Goal: Task Accomplishment & Management: Complete application form

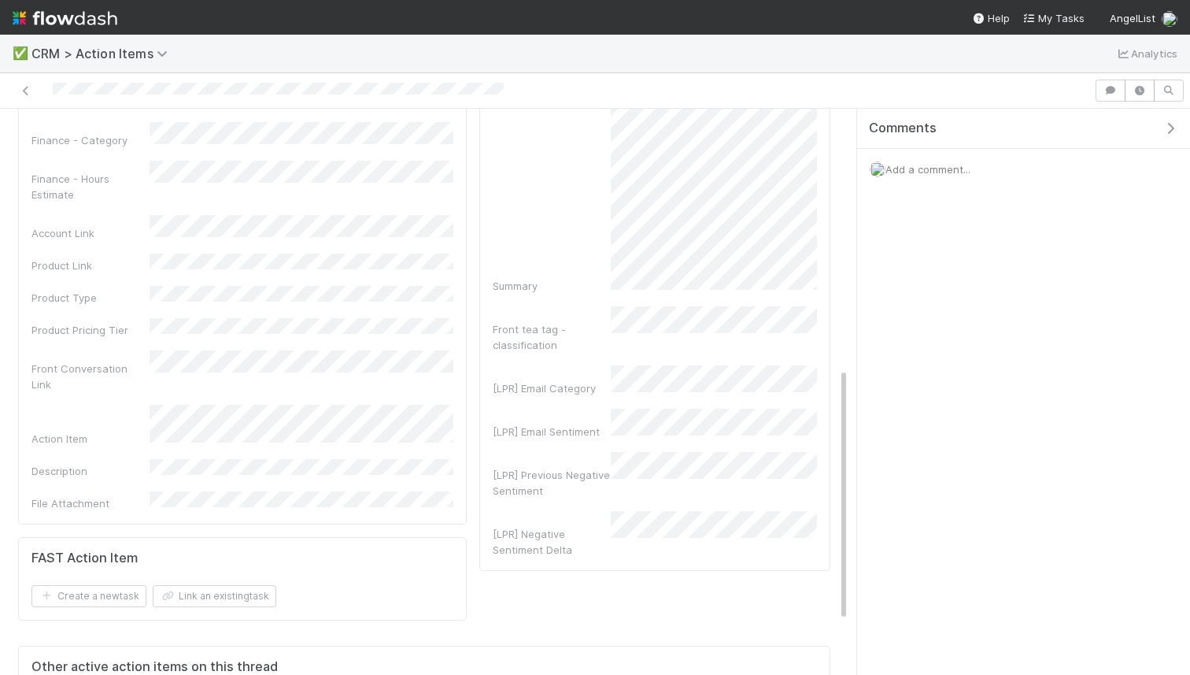
scroll to position [697, 0]
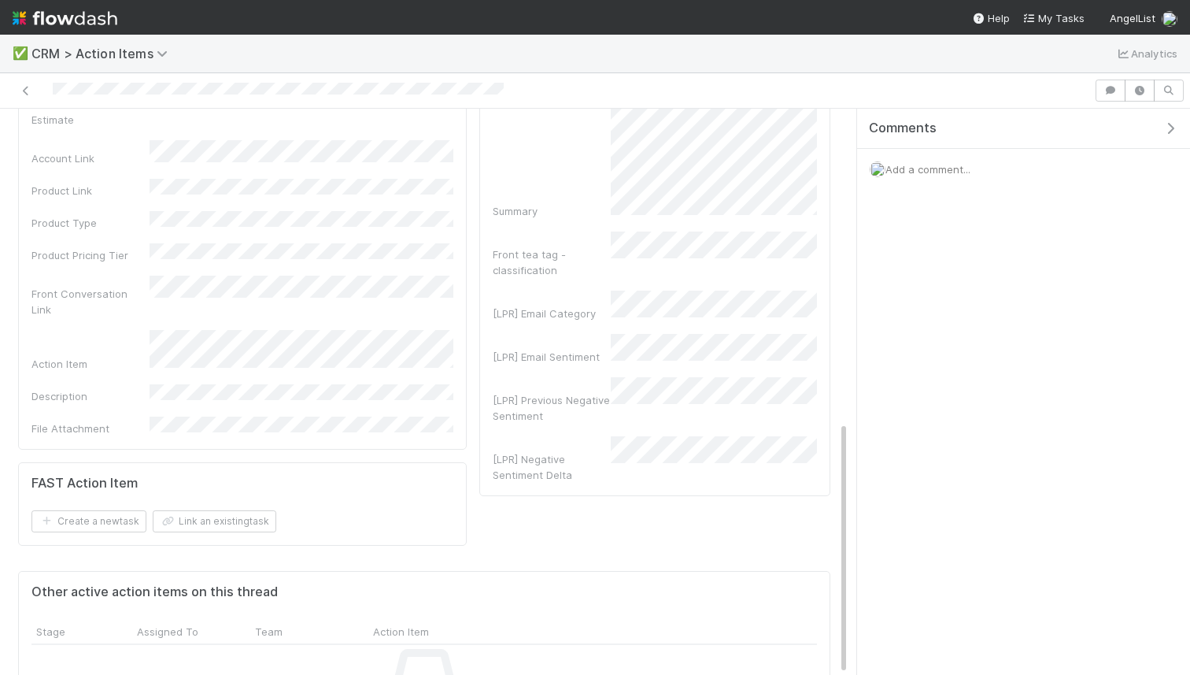
click at [841, 331] on div "Before you continue -- add product link (FC or RFund admin) to automatically po…" at bounding box center [424, 112] width 849 height 1311
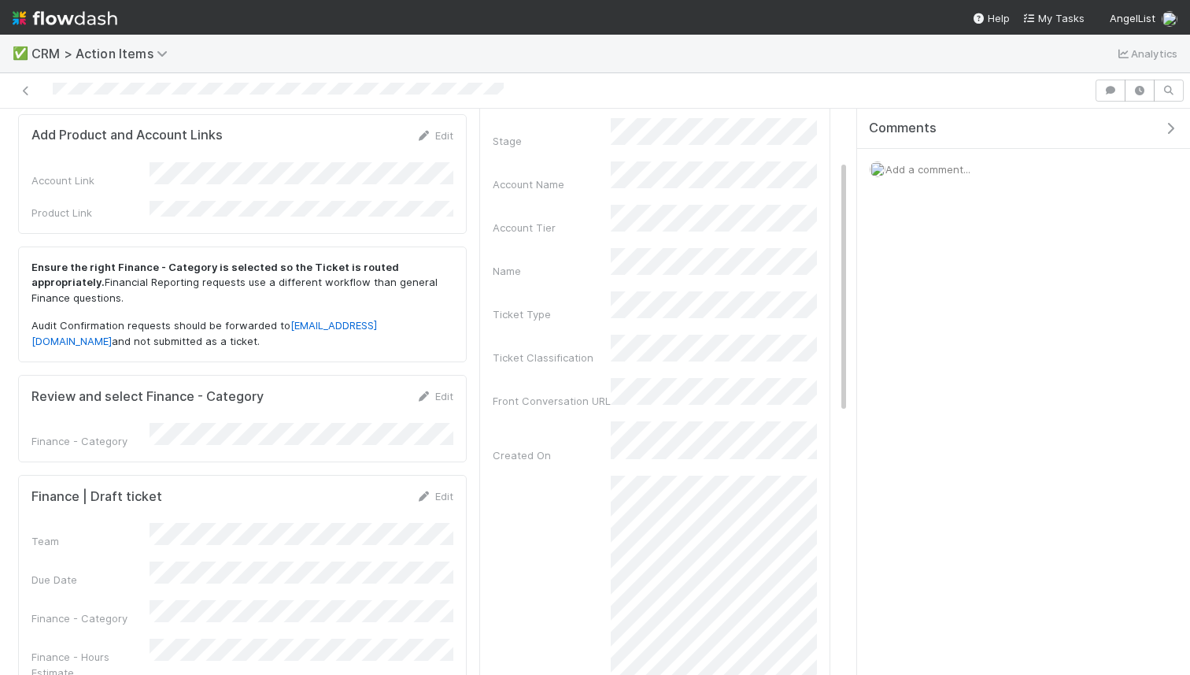
scroll to position [0, 0]
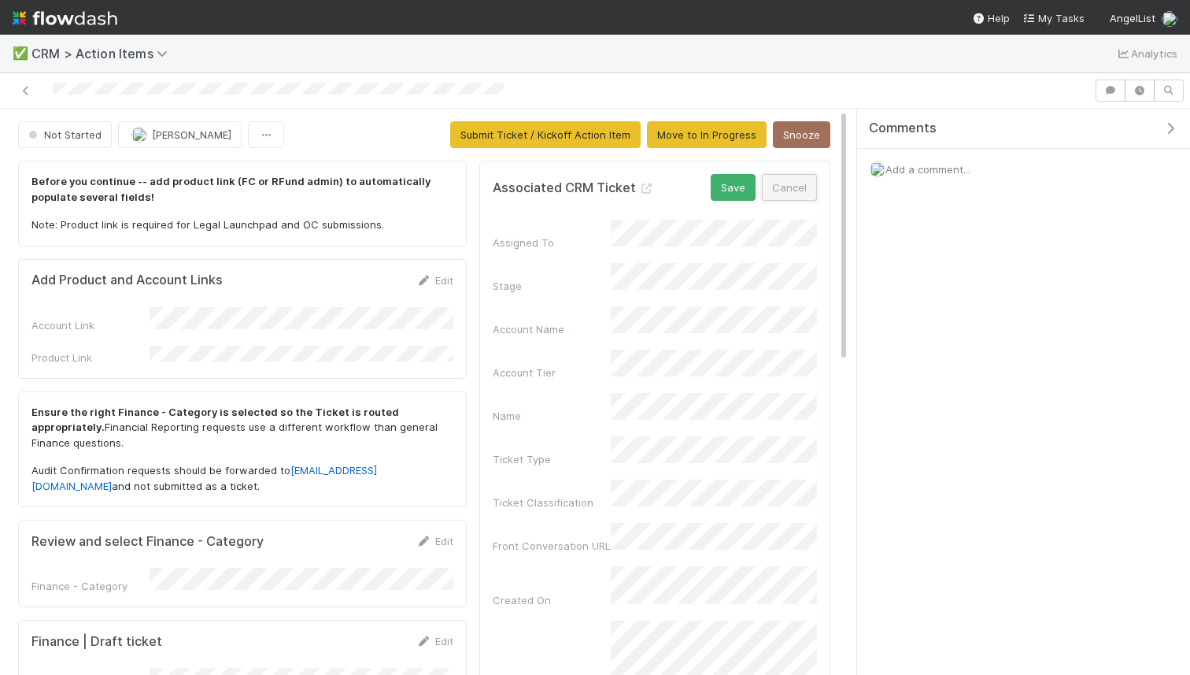
click at [799, 189] on button "Cancel" at bounding box center [789, 187] width 55 height 27
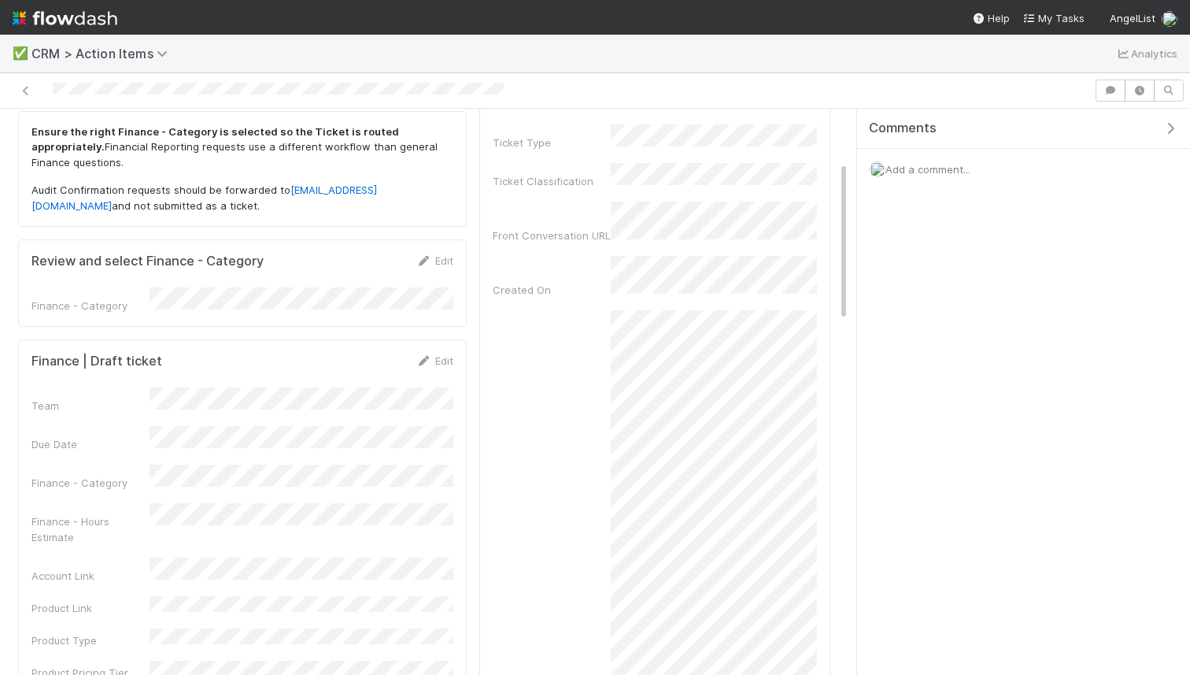
scroll to position [285, 0]
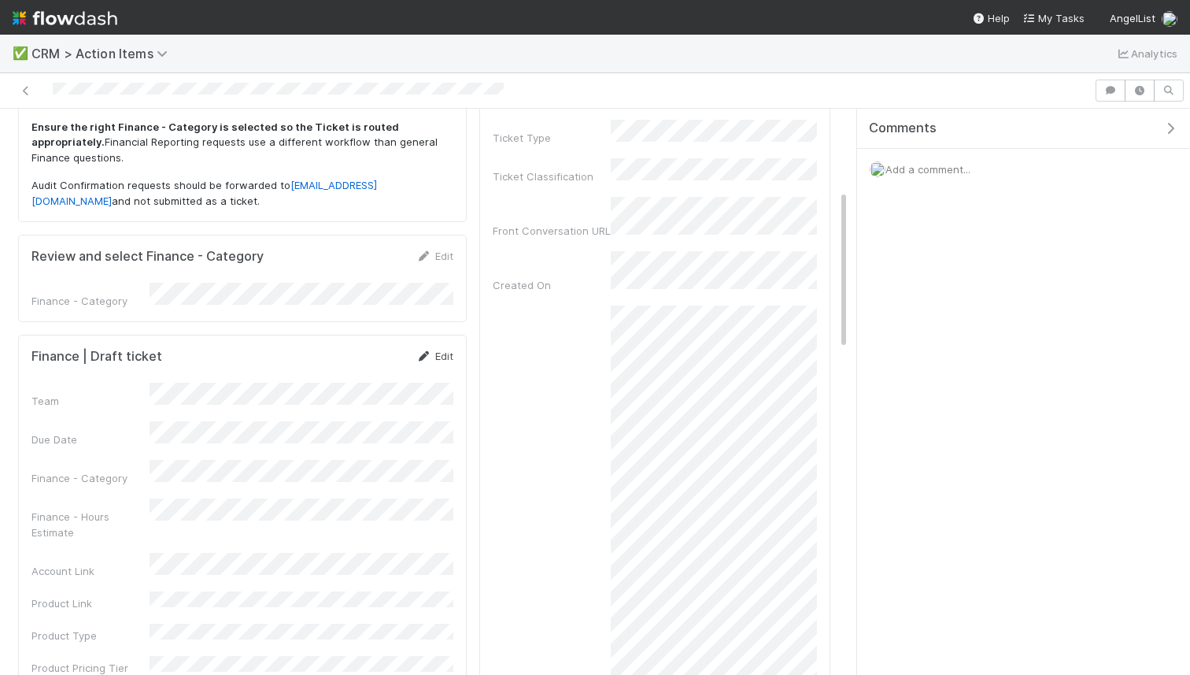
click at [449, 349] on link "Edit" at bounding box center [434, 355] width 37 height 13
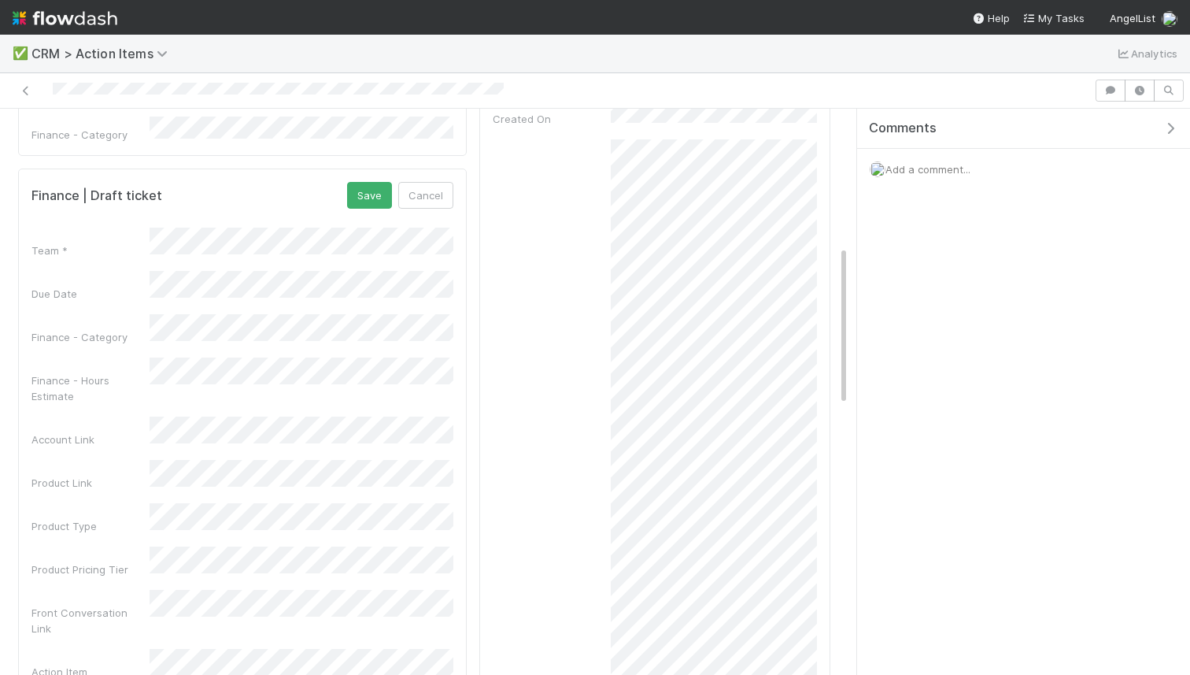
scroll to position [483, 0]
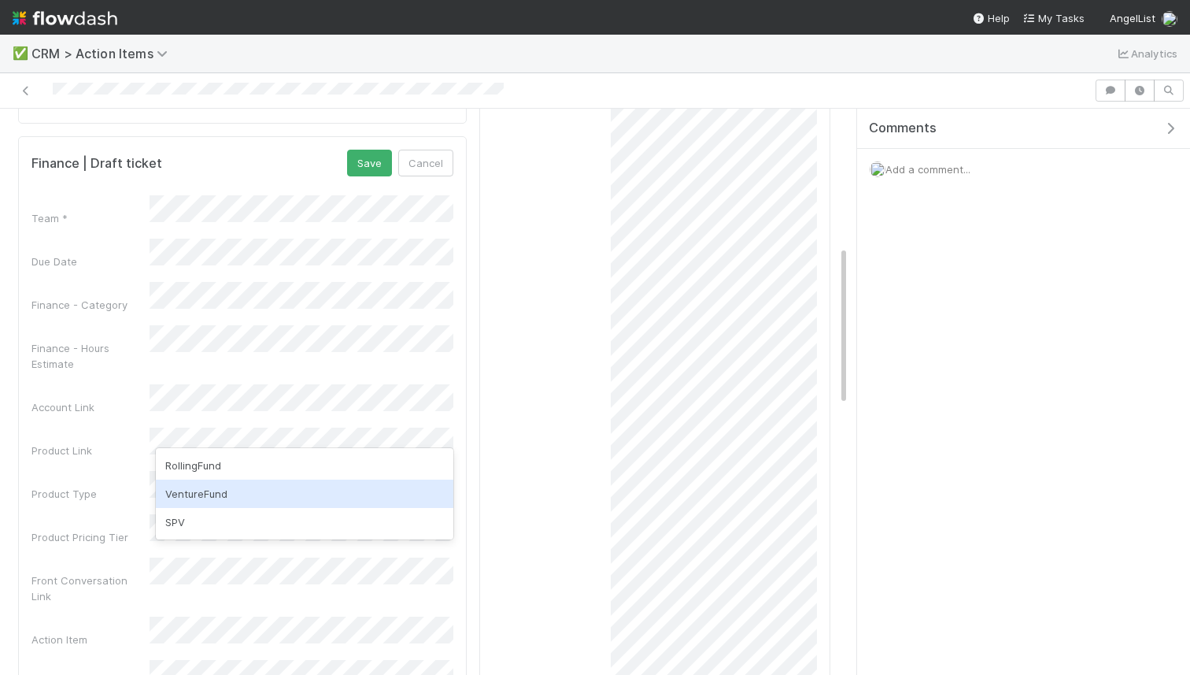
click at [199, 490] on div "VentureFund" at bounding box center [305, 493] width 298 height 28
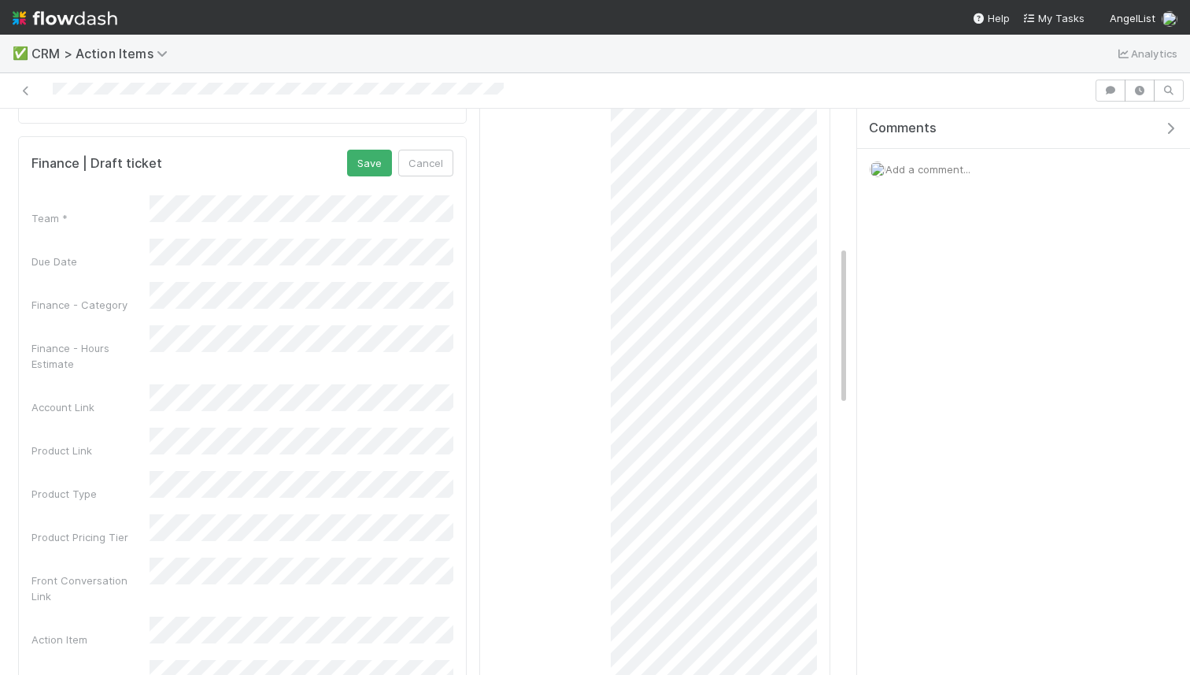
click at [65, 529] on div "Product Pricing Tier" at bounding box center [90, 537] width 118 height 16
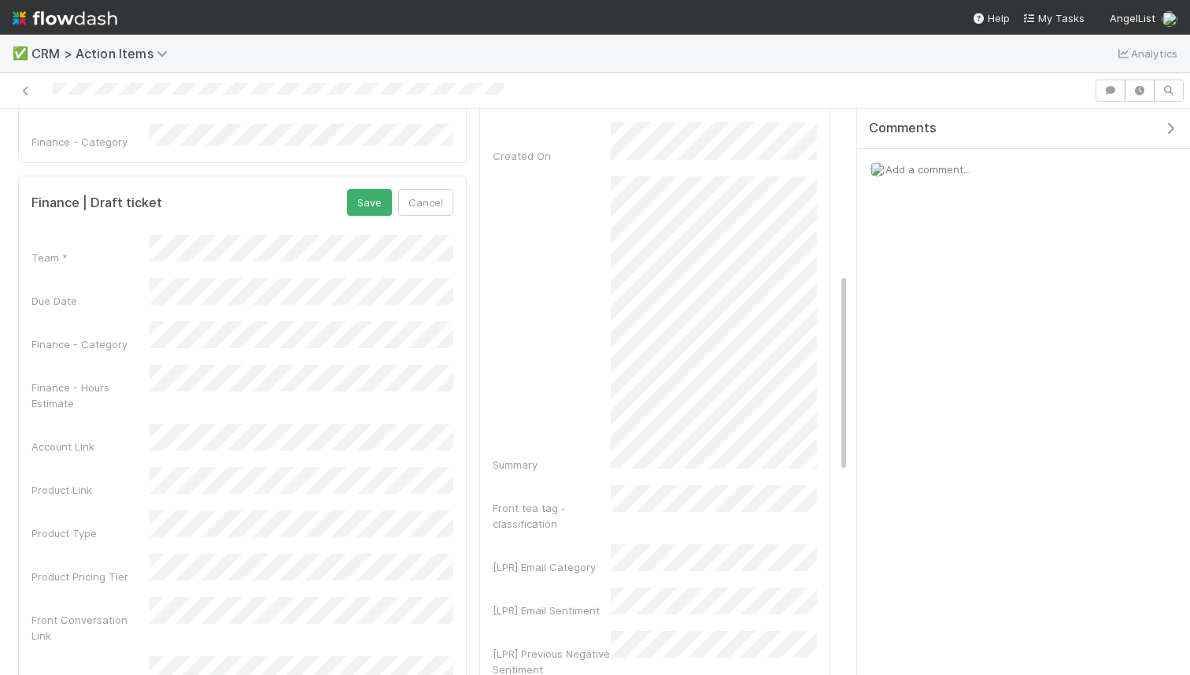
scroll to position [408, 0]
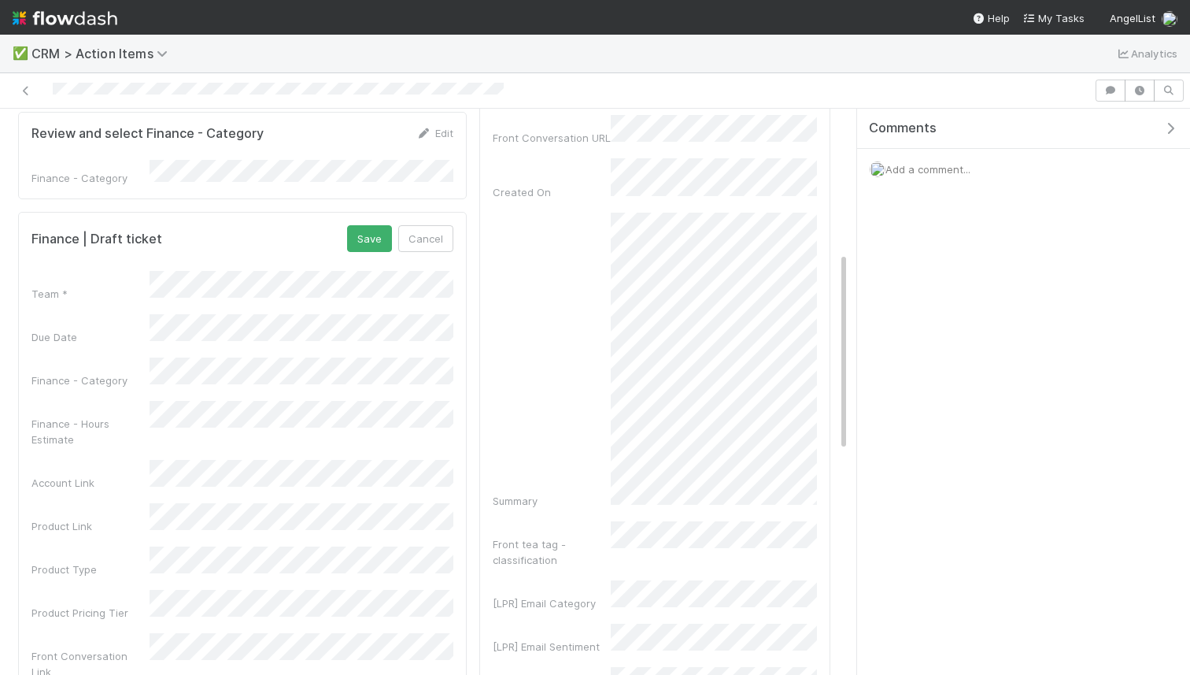
click at [272, 316] on div "Team * Due Date Finance - Category Finance - Hours Estimate Account Link Produc…" at bounding box center [242, 673] width 422 height 804
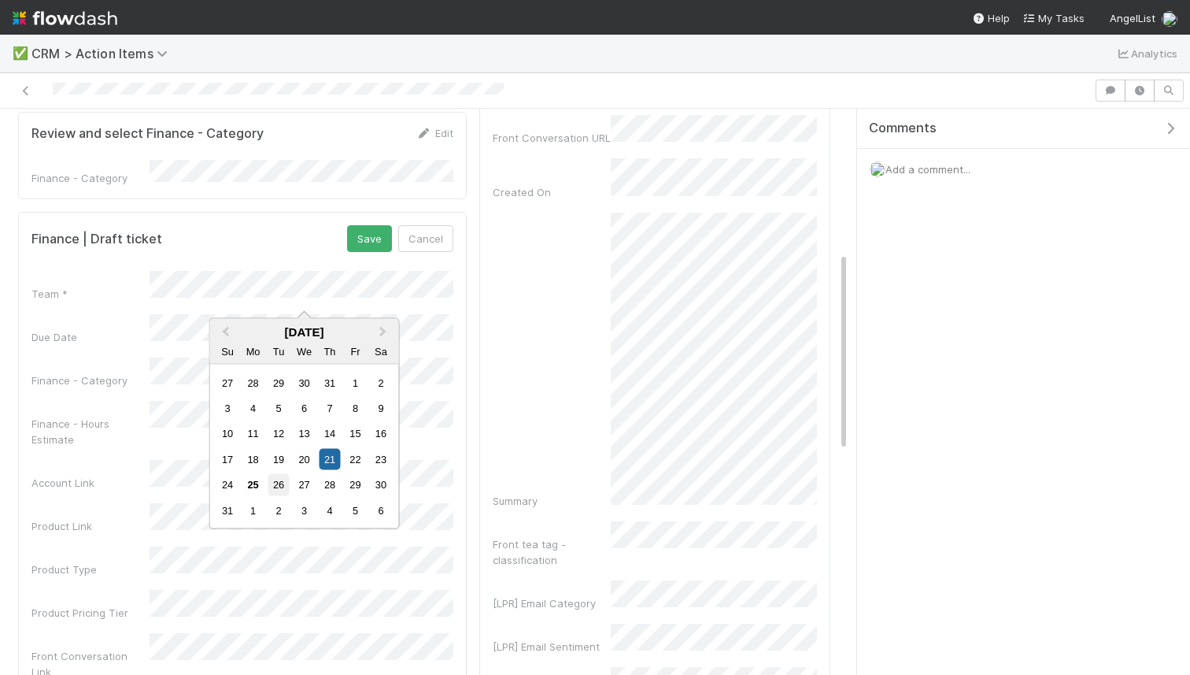
click at [284, 490] on div "26" at bounding box center [278, 484] width 21 height 21
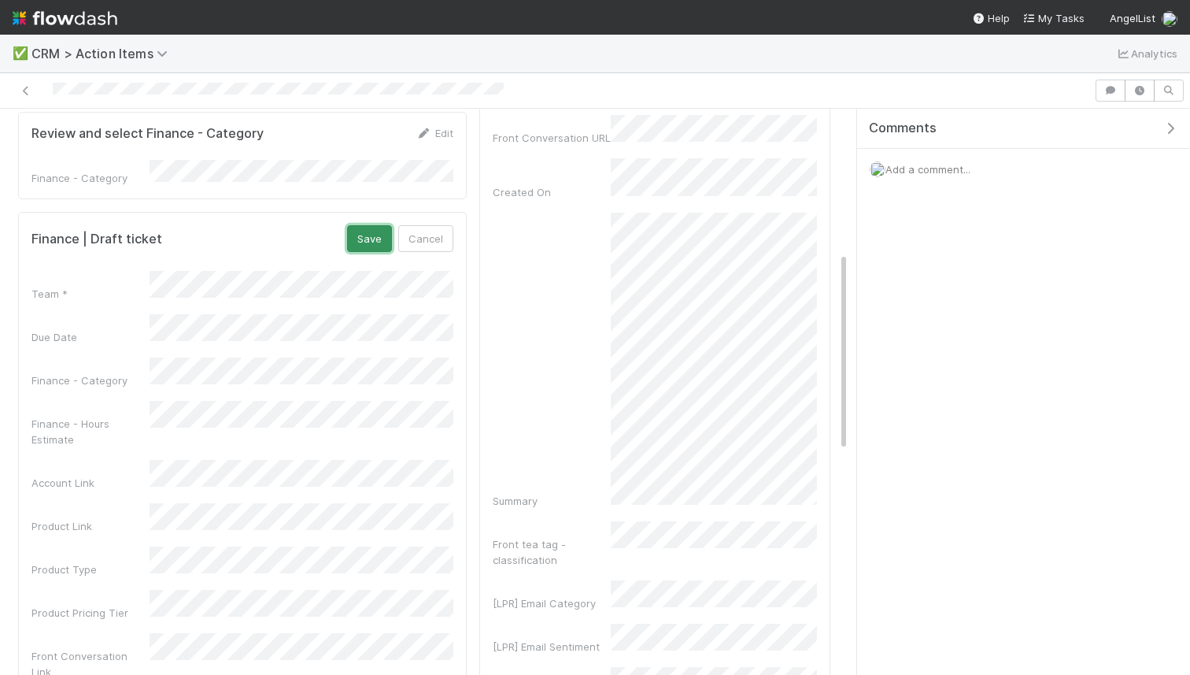
click at [369, 225] on button "Save" at bounding box center [369, 238] width 45 height 27
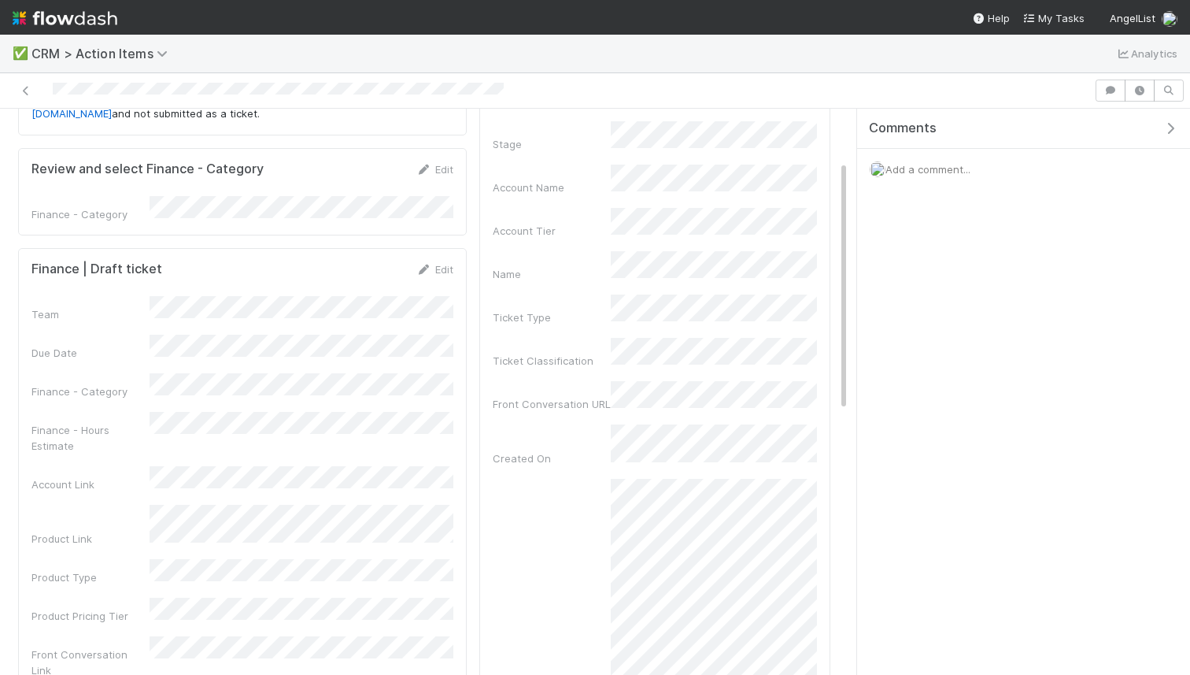
scroll to position [0, 0]
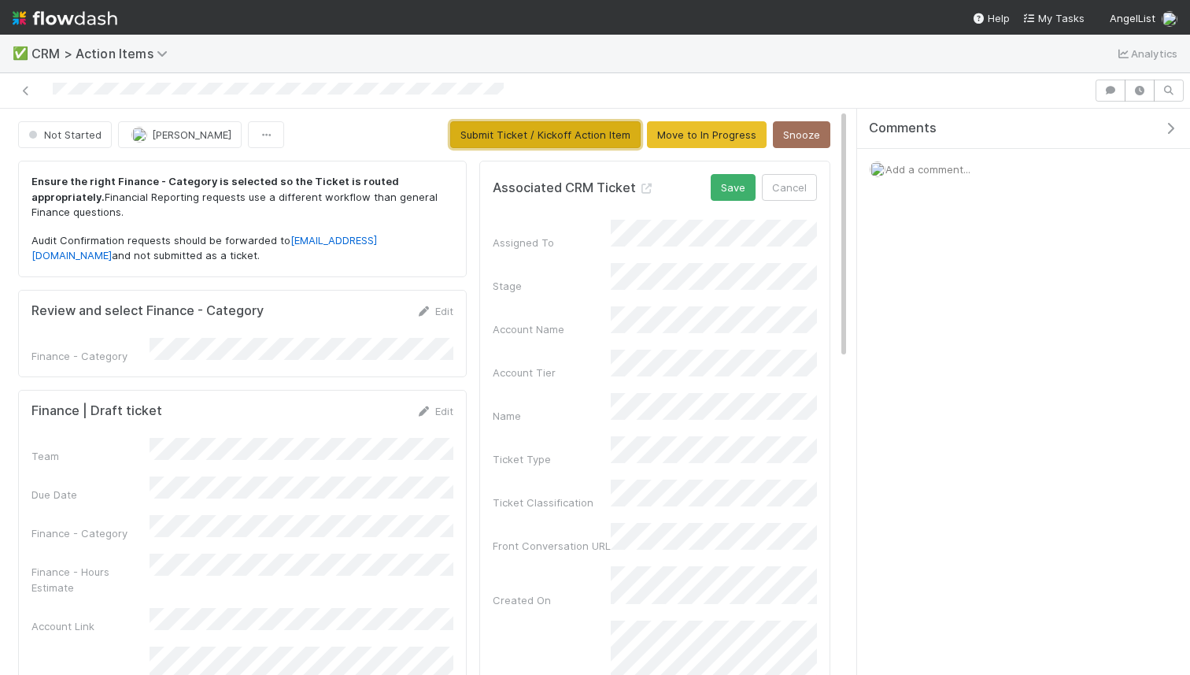
click at [538, 133] on button "Submit Ticket / Kickoff Action Item" at bounding box center [545, 134] width 190 height 27
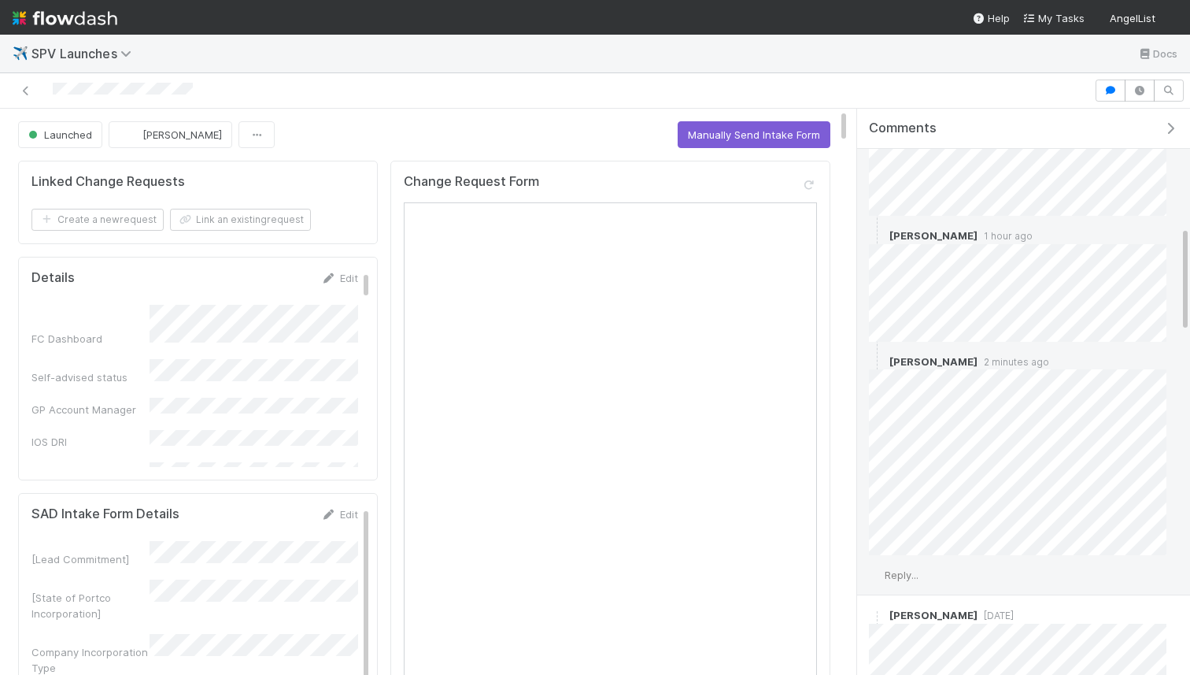
scroll to position [646, 0]
